Goal: Transaction & Acquisition: Subscribe to service/newsletter

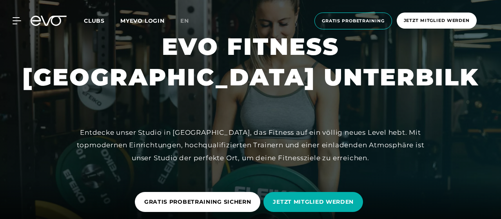
click at [428, 20] on span "Jetzt Mitglied werden" at bounding box center [437, 20] width 66 height 7
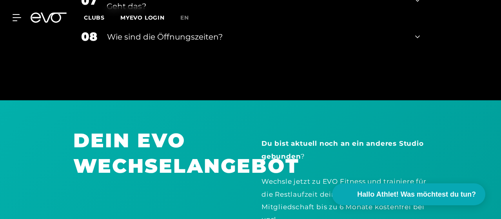
scroll to position [1427, 0]
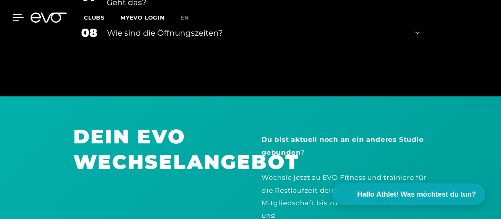
click at [18, 19] on icon at bounding box center [18, 17] width 11 height 7
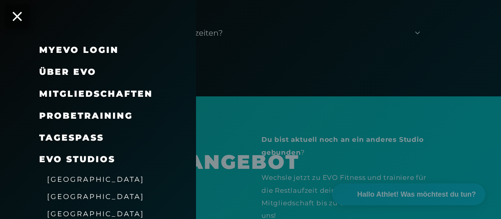
click at [84, 179] on span "[GEOGRAPHIC_DATA]" at bounding box center [95, 179] width 97 height 8
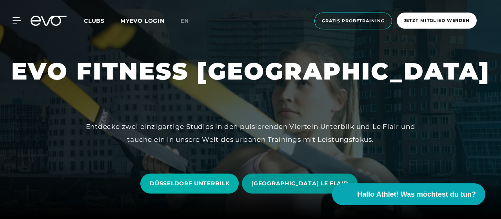
click at [293, 179] on span "[GEOGRAPHIC_DATA] LE FLAIR" at bounding box center [299, 184] width 115 height 20
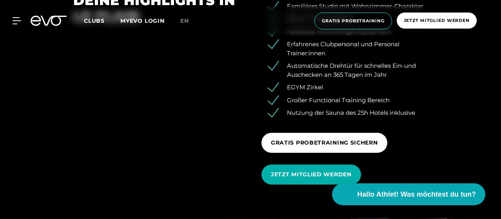
scroll to position [930, 0]
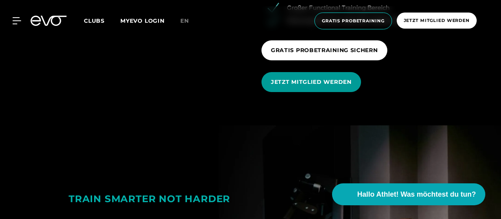
click at [298, 81] on span "JETZT MITGLIED WERDEN" at bounding box center [311, 82] width 81 height 8
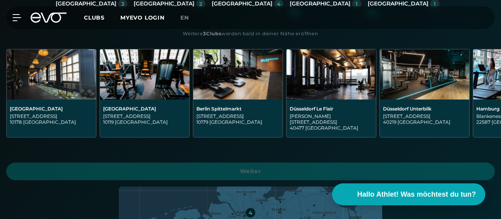
scroll to position [222, 0]
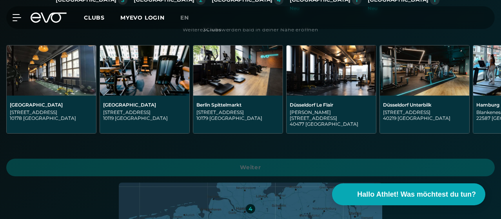
click at [134, 4] on div "[GEOGRAPHIC_DATA]" at bounding box center [164, -1] width 61 height 7
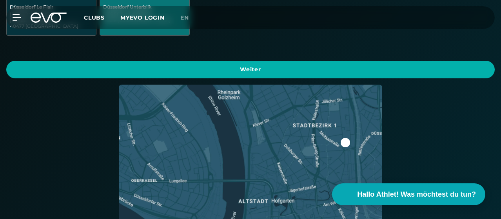
scroll to position [0, 0]
